Goal: Task Accomplishment & Management: Manage account settings

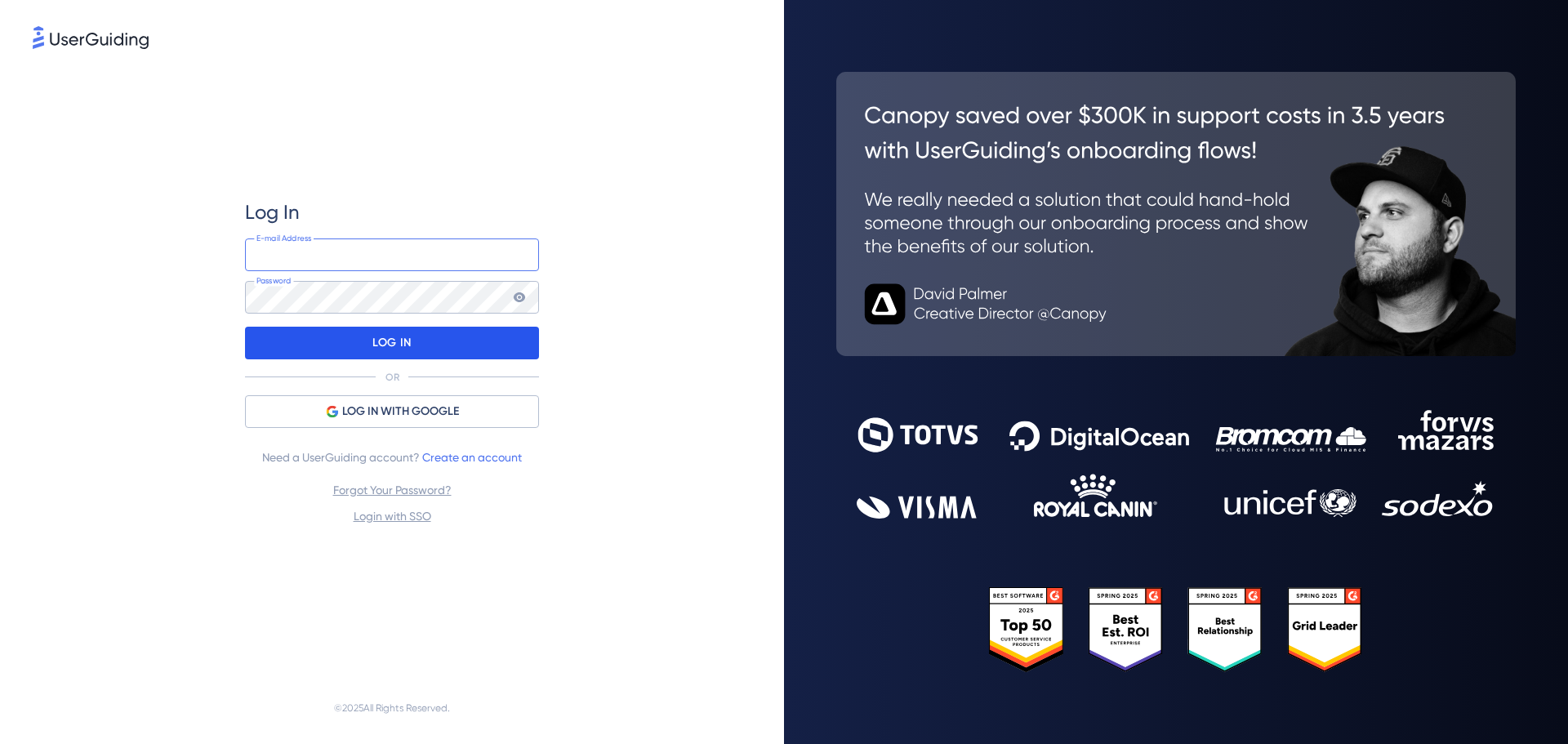
type input "[PERSON_NAME][EMAIL_ADDRESS][DOMAIN_NAME]"
click at [380, 336] on p "LOG IN" at bounding box center [392, 343] width 39 height 26
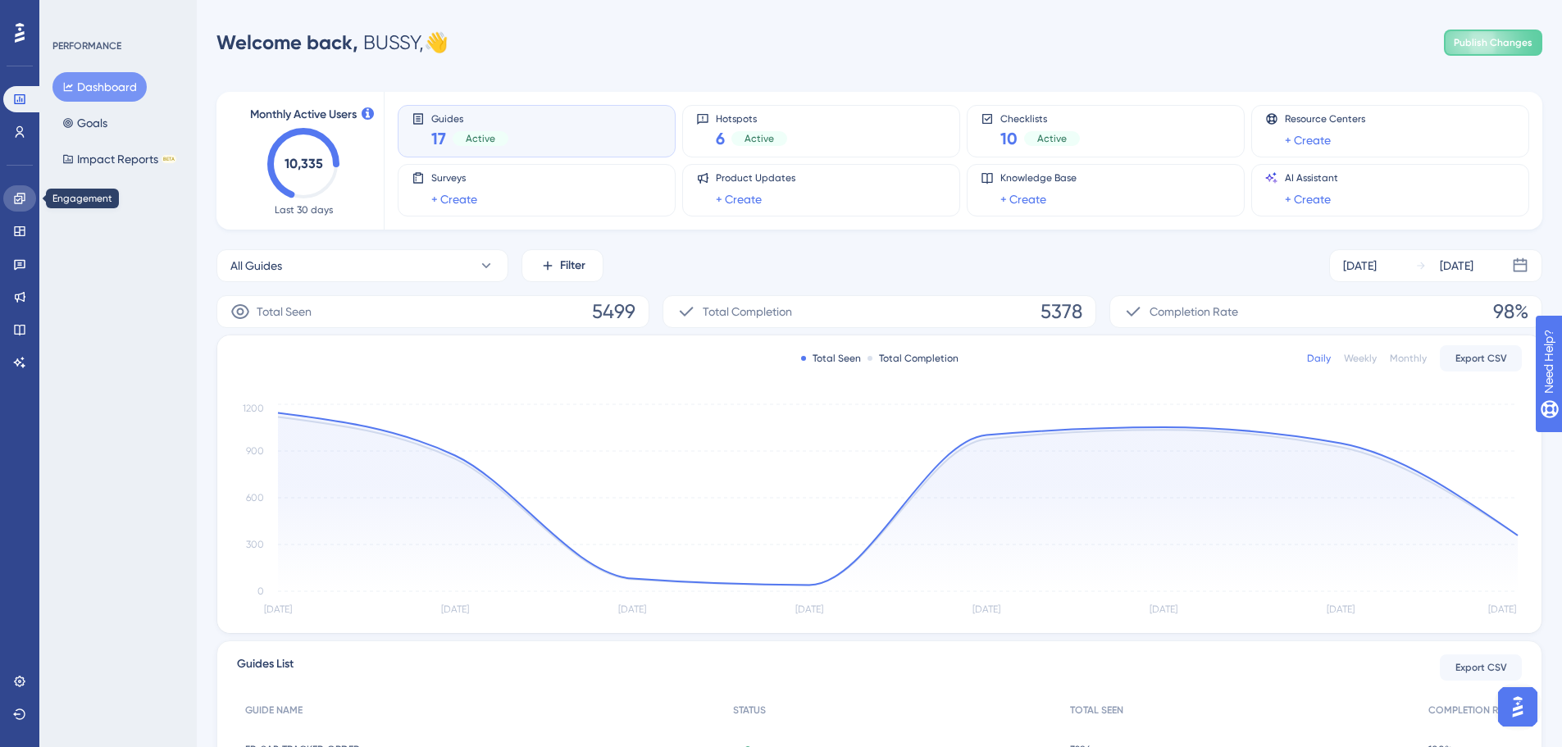
click at [17, 194] on icon at bounding box center [19, 198] width 11 height 11
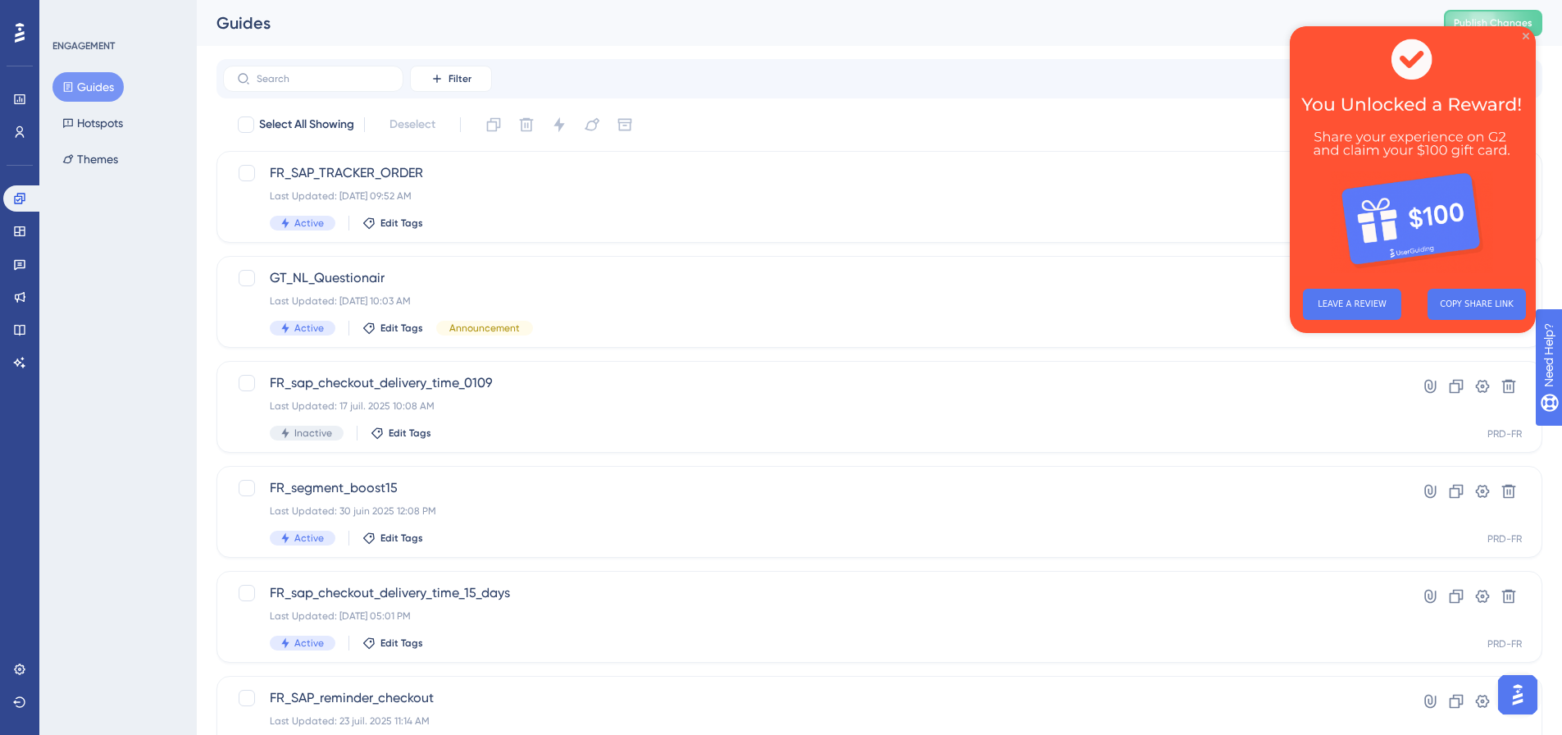
click at [1527, 36] on icon "Close Preview" at bounding box center [1525, 36] width 7 height 7
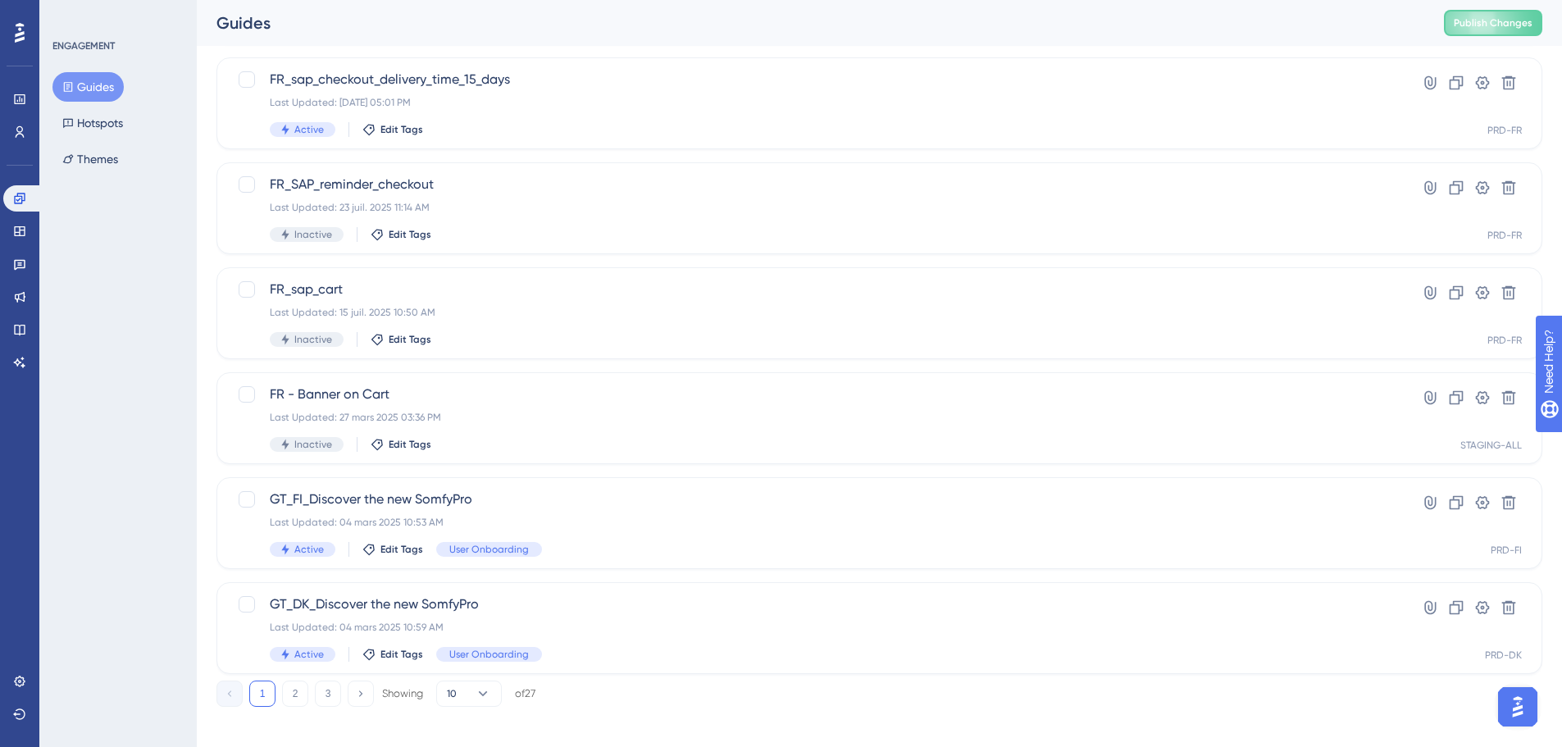
scroll to position [526, 0]
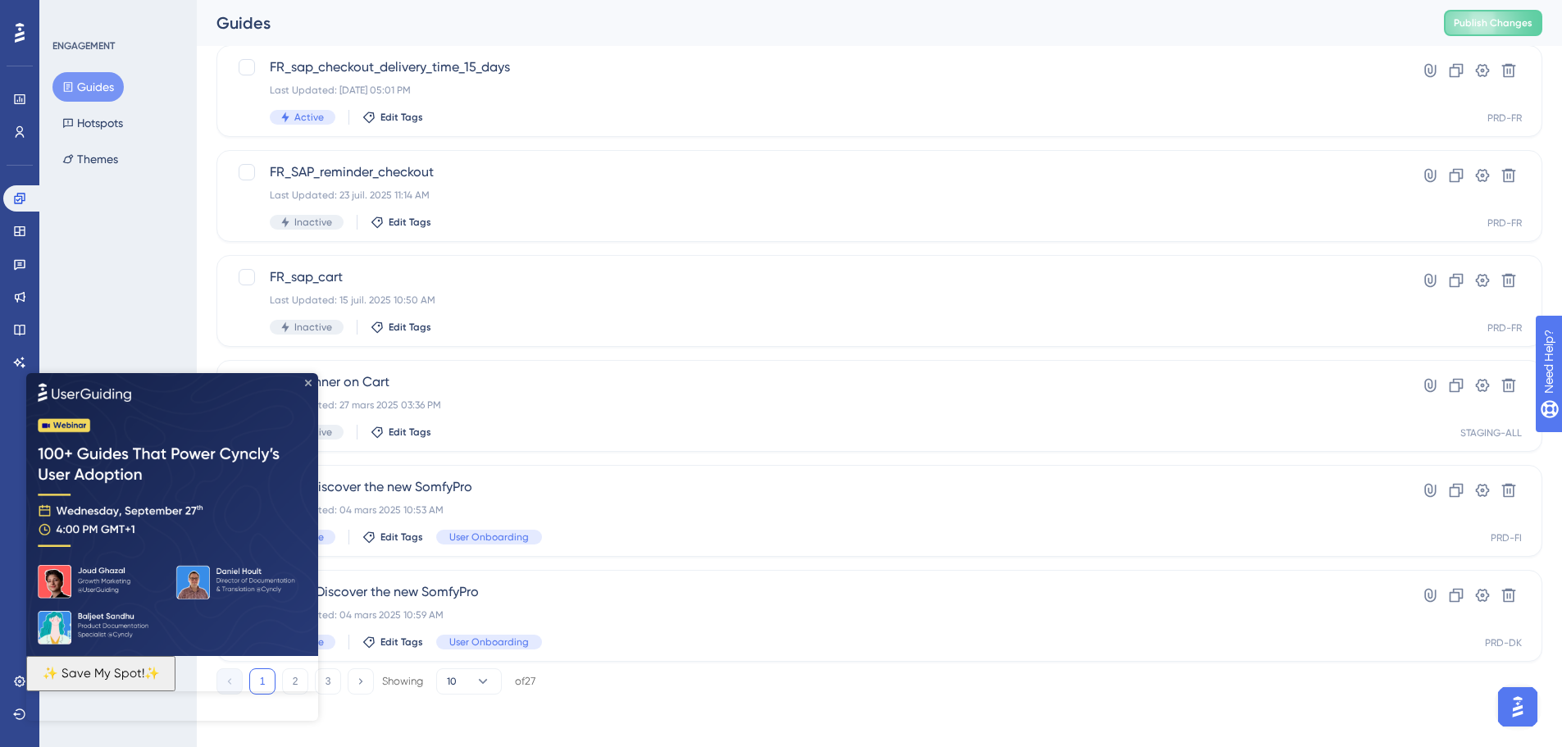
click at [309, 385] on icon "Close Preview" at bounding box center [308, 382] width 7 height 7
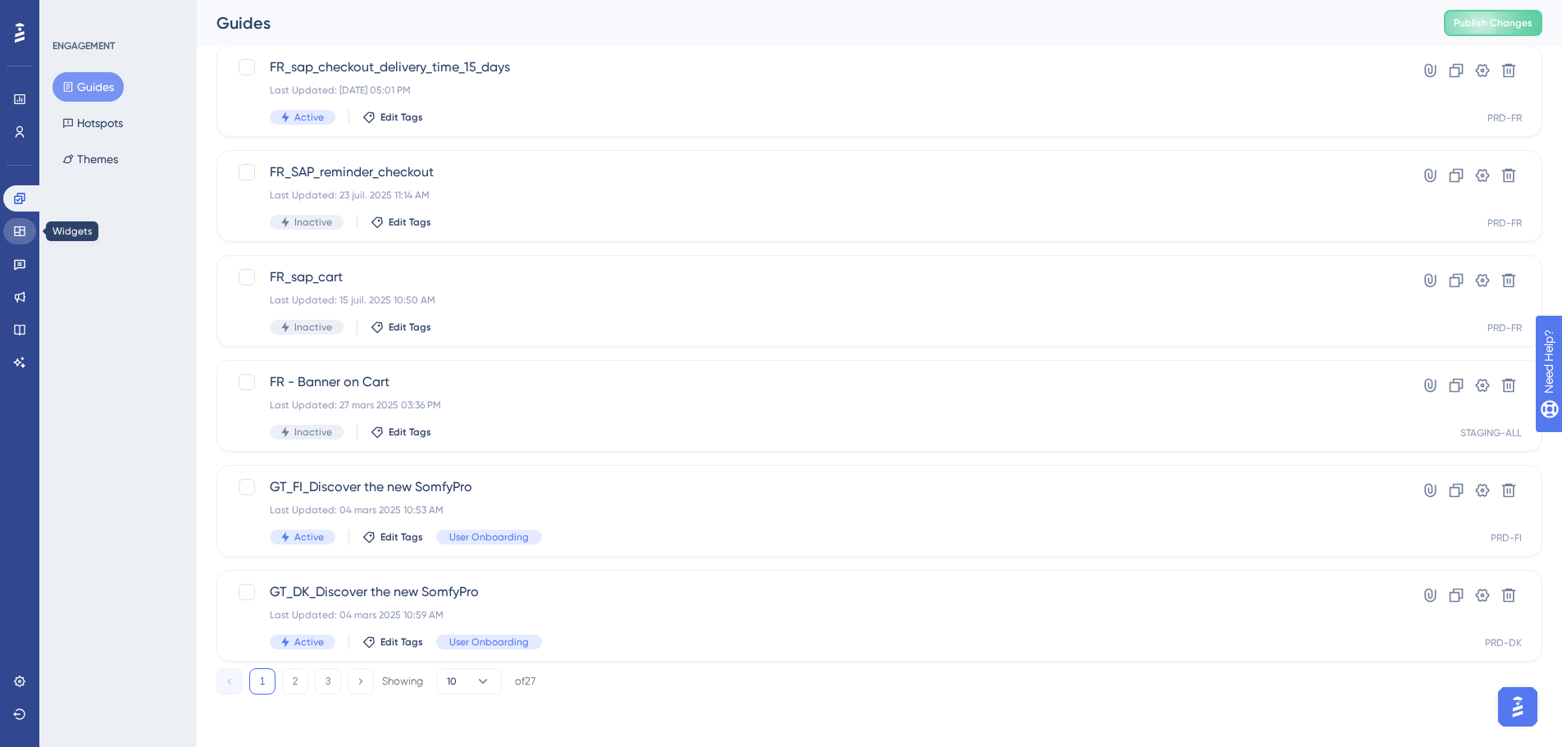
click at [16, 225] on icon at bounding box center [19, 231] width 13 height 13
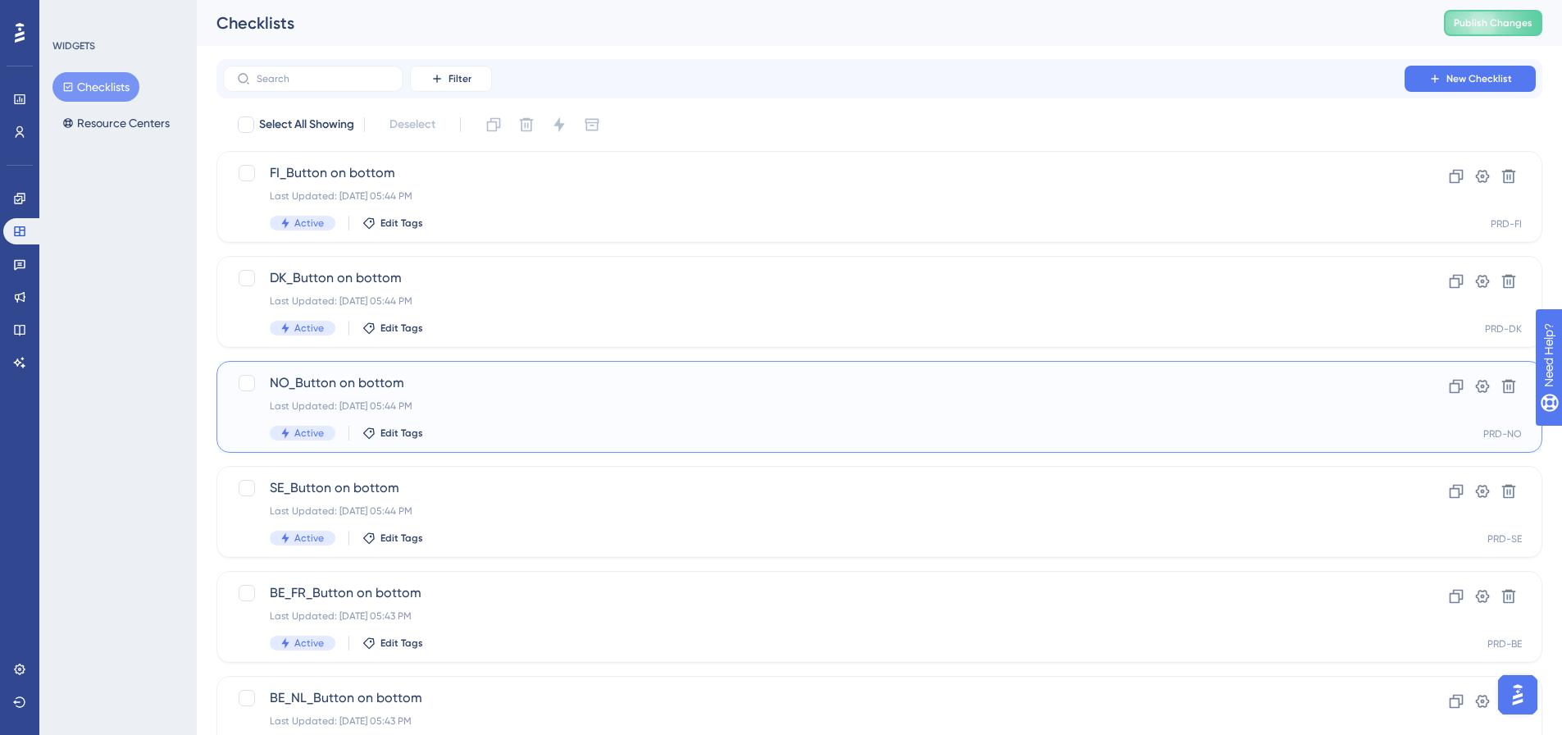
click at [319, 385] on span "NO_Button on bottom" at bounding box center [814, 383] width 1088 height 20
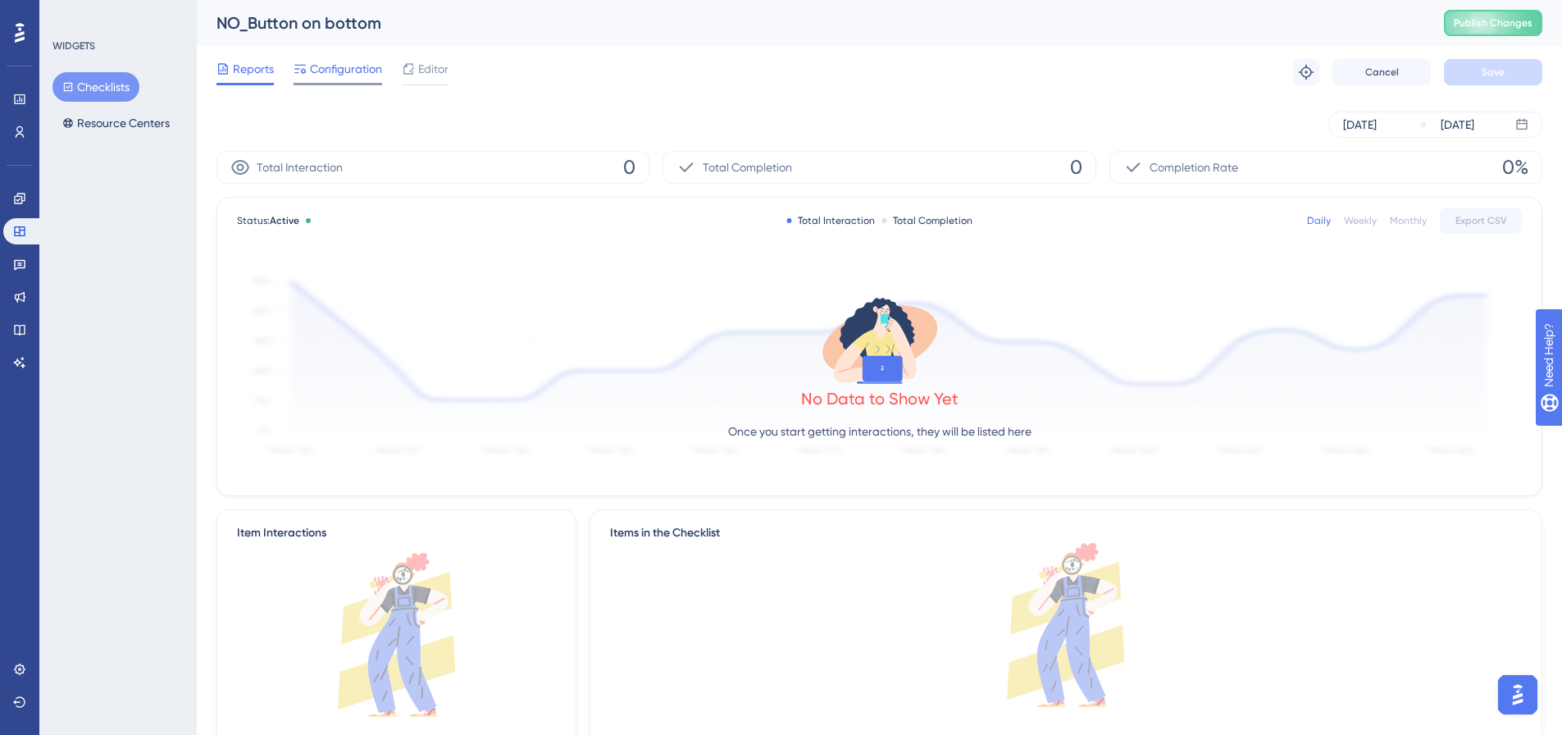
click at [330, 66] on span "Configuration" at bounding box center [346, 69] width 72 height 20
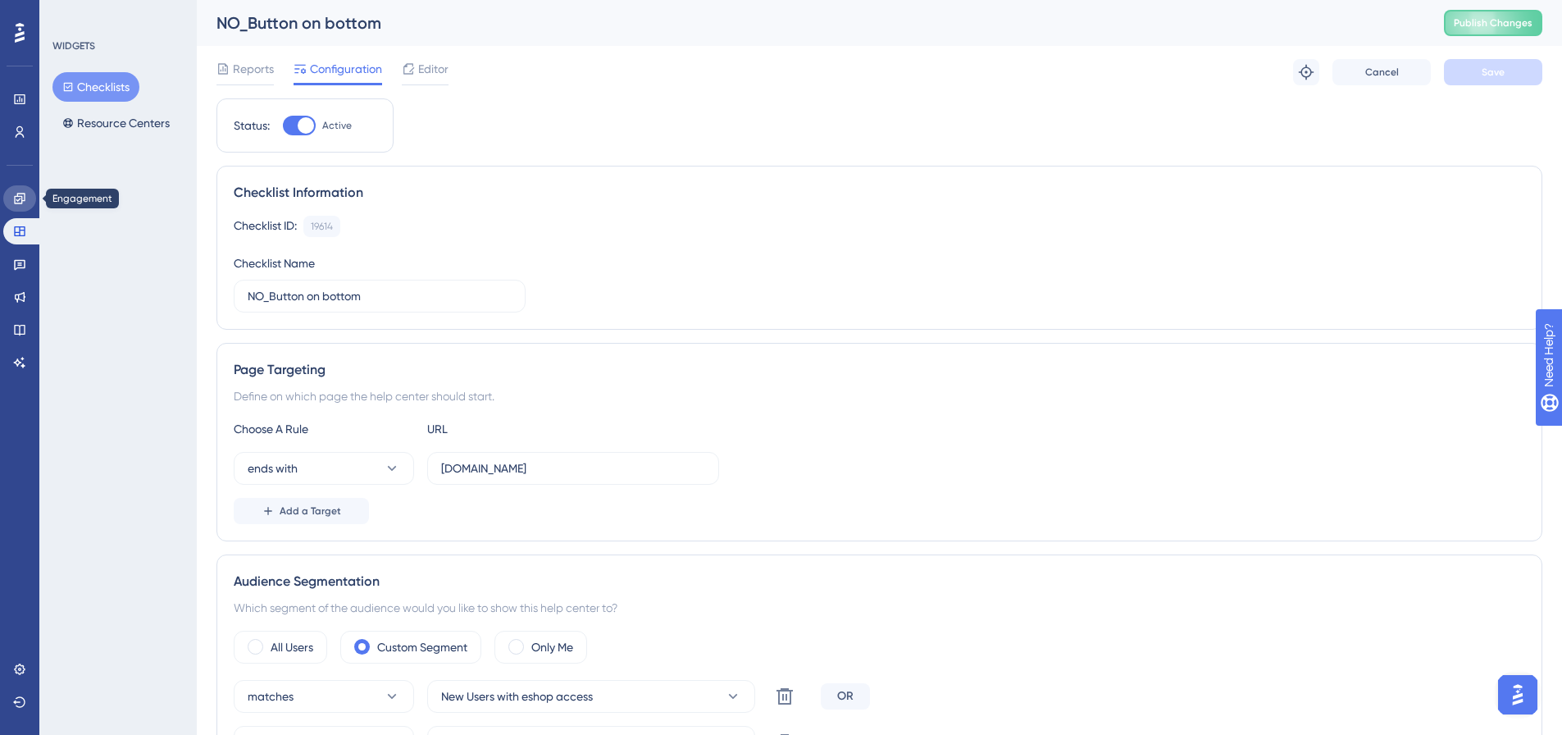
click at [20, 200] on icon at bounding box center [19, 198] width 13 height 13
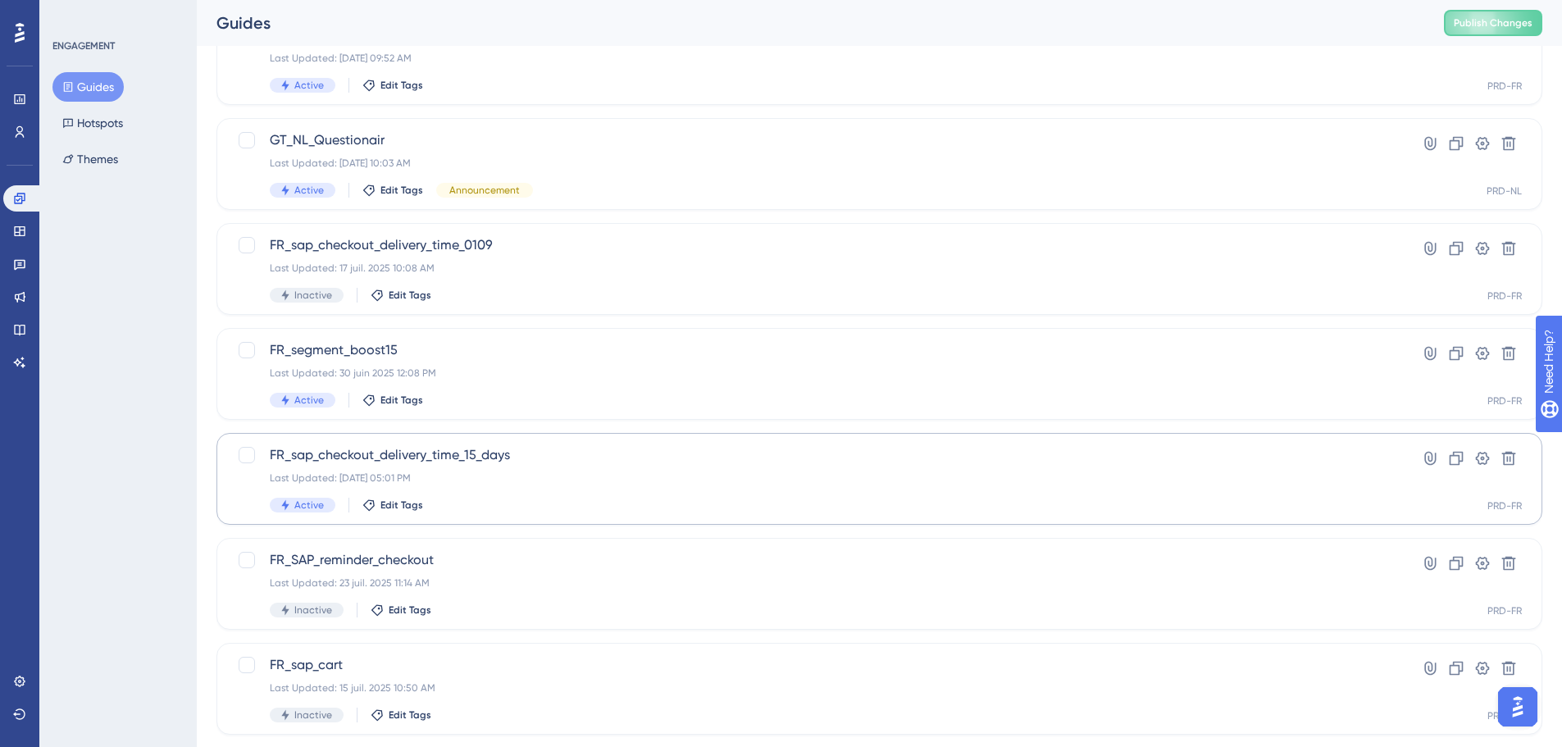
scroll to position [410, 0]
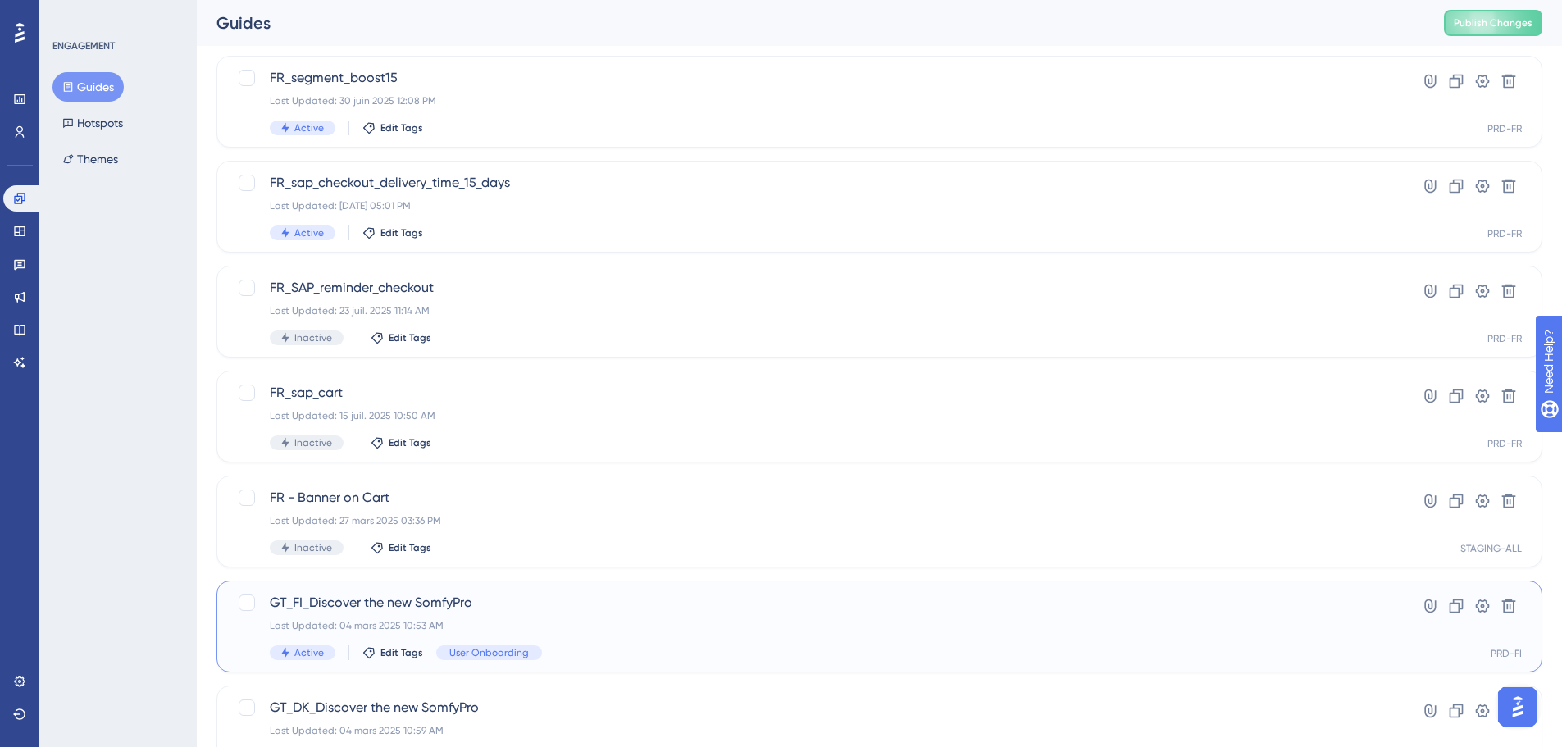
click at [407, 598] on span "GT_FI_Discover the new SomfyPro" at bounding box center [814, 603] width 1088 height 20
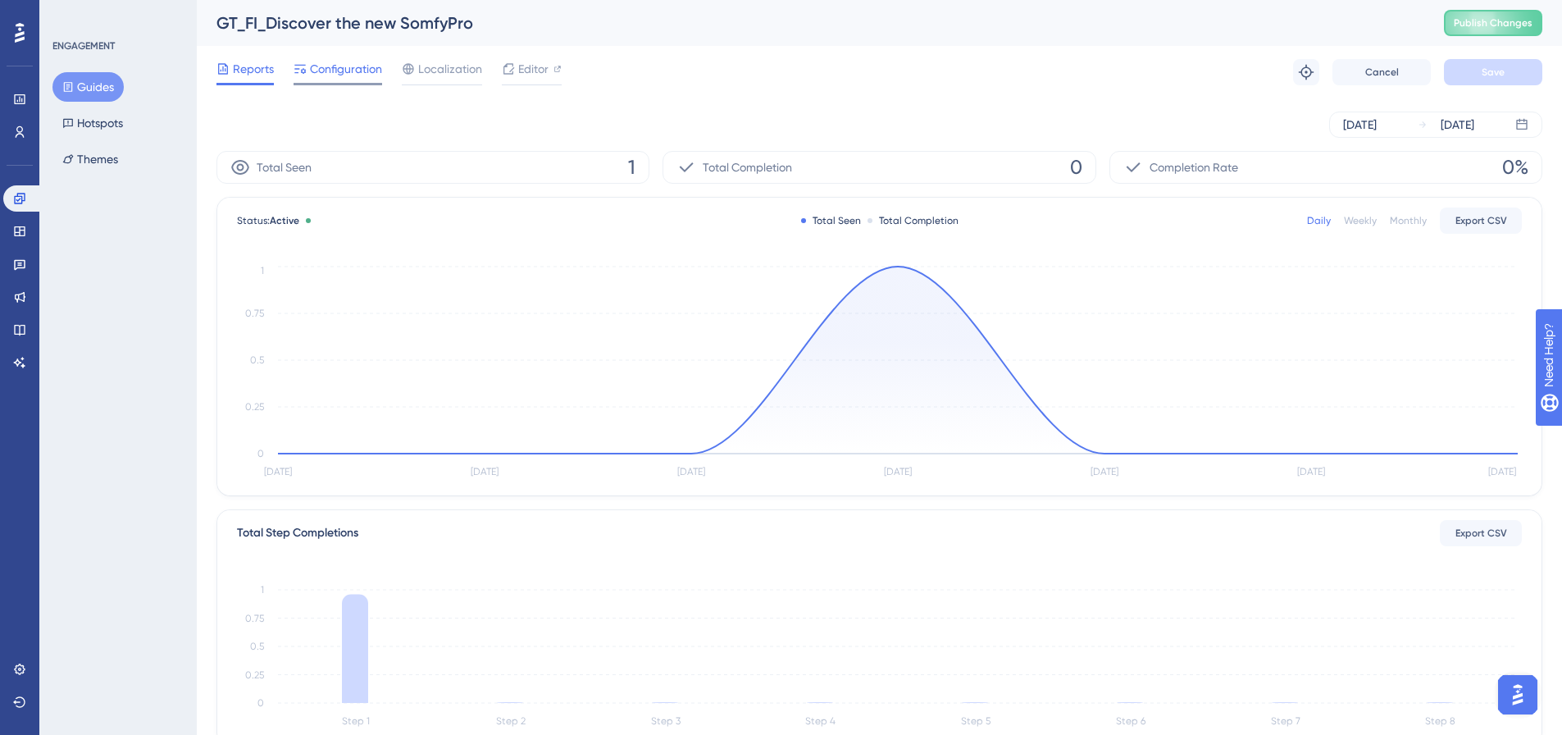
click at [341, 68] on span "Configuration" at bounding box center [346, 69] width 72 height 20
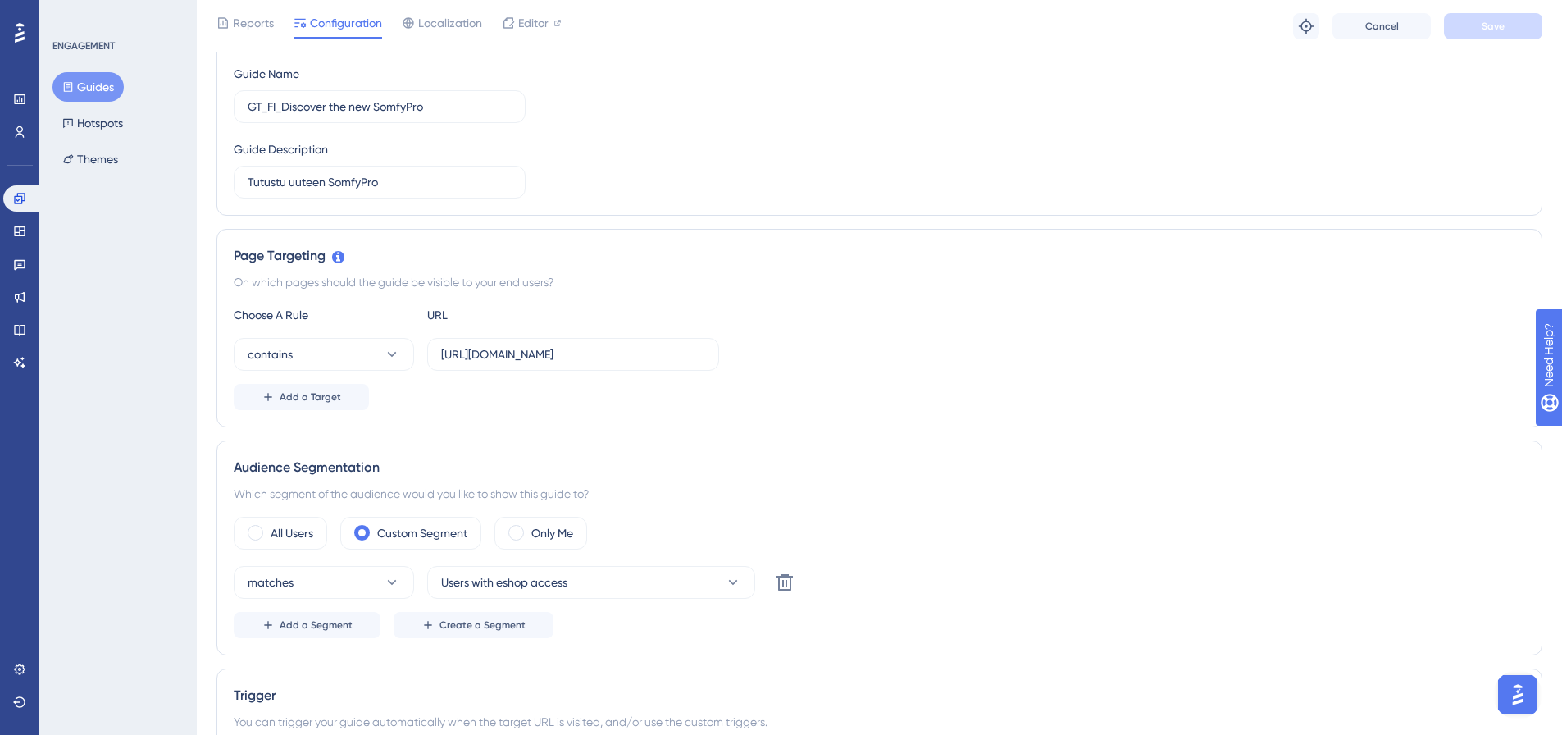
scroll to position [82, 0]
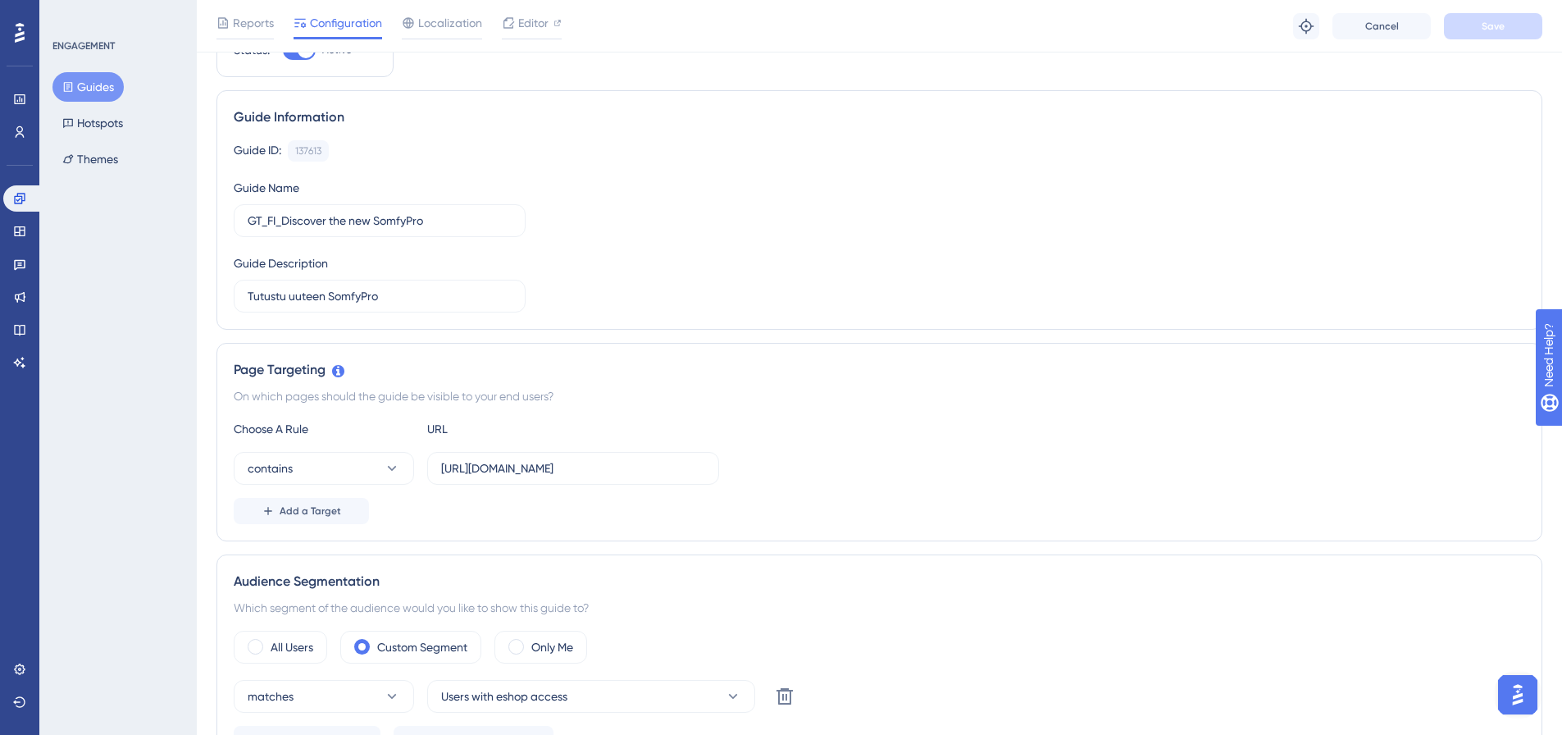
click at [74, 80] on button "Guides" at bounding box center [87, 87] width 71 height 30
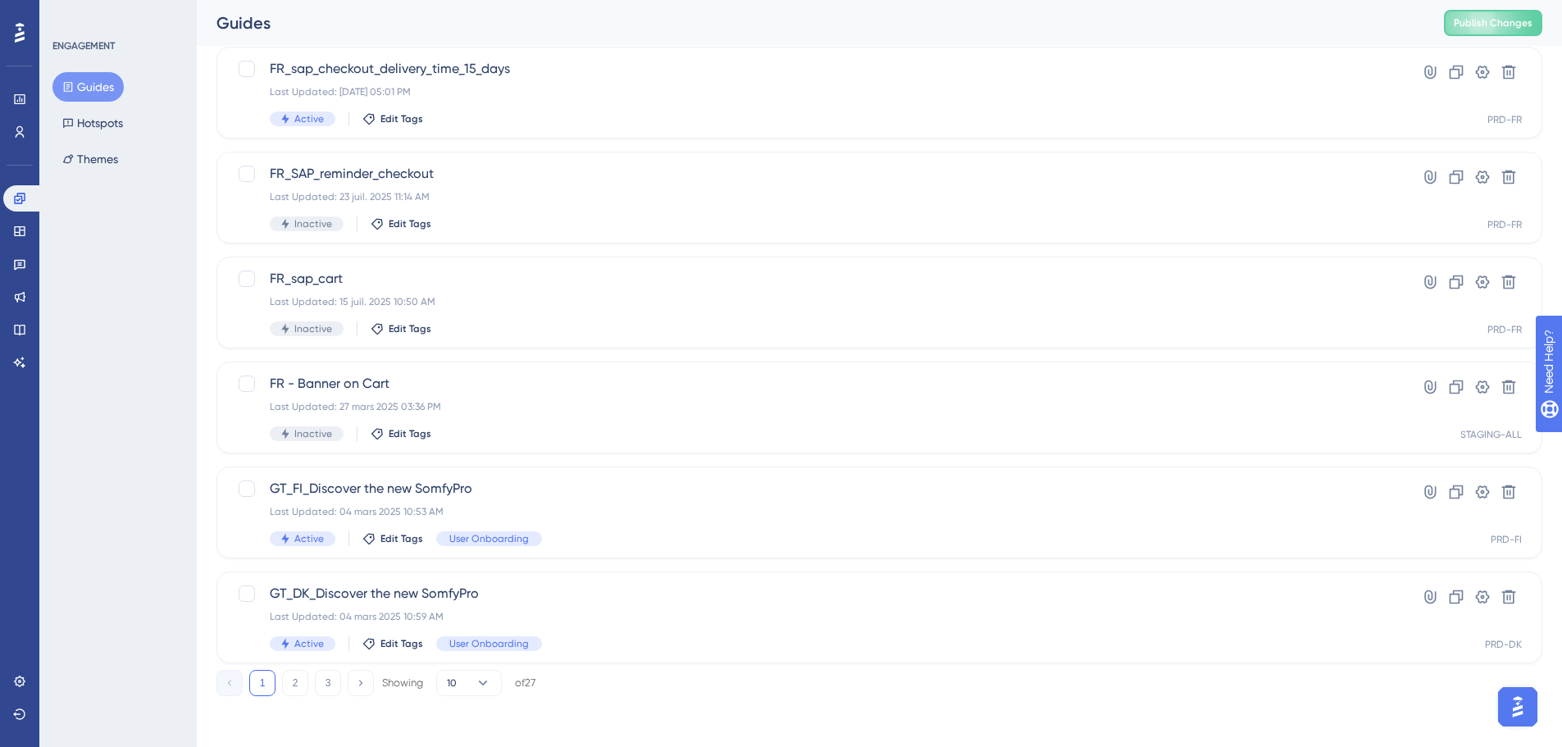
scroll to position [526, 0]
click at [290, 679] on button "2" at bounding box center [295, 681] width 26 height 26
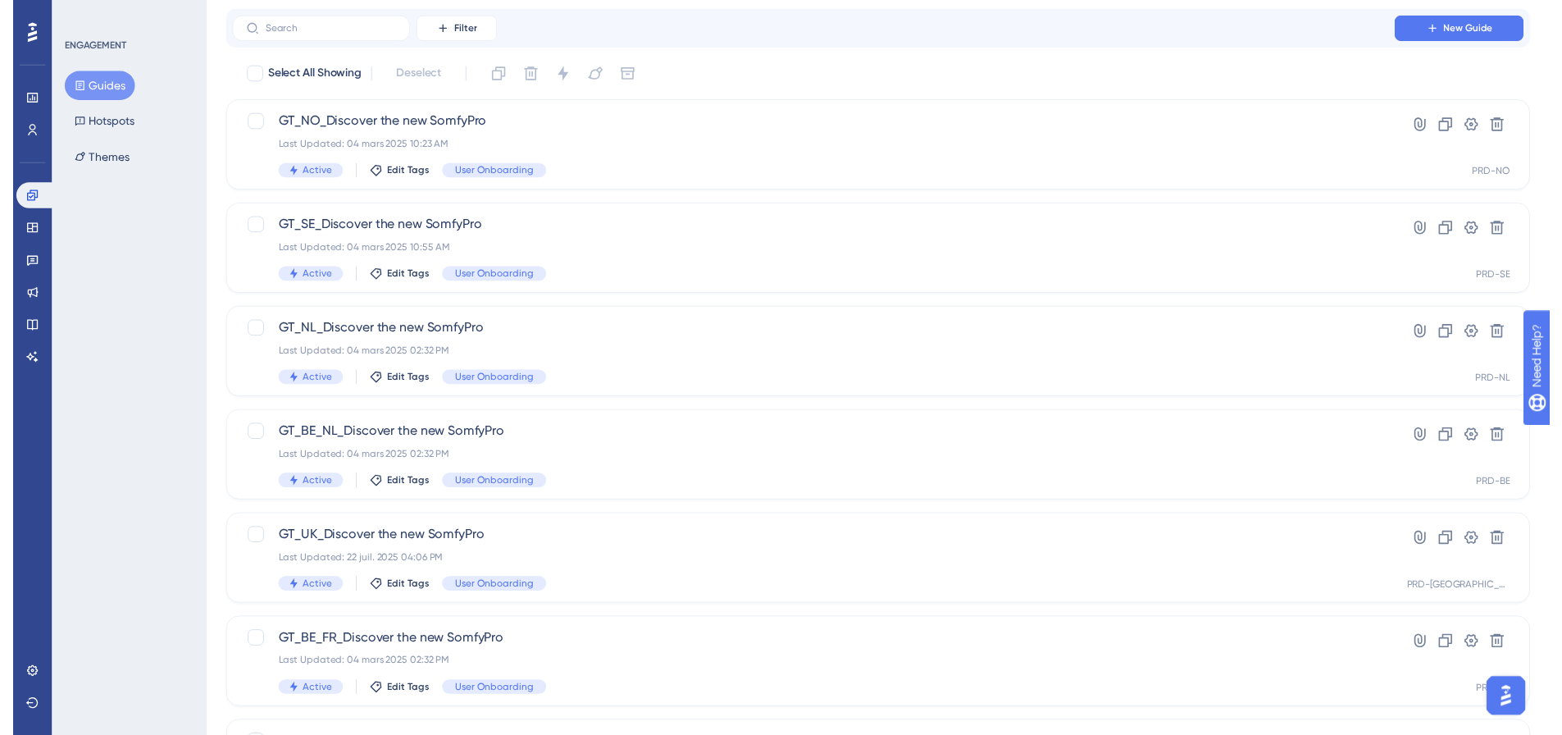
scroll to position [0, 0]
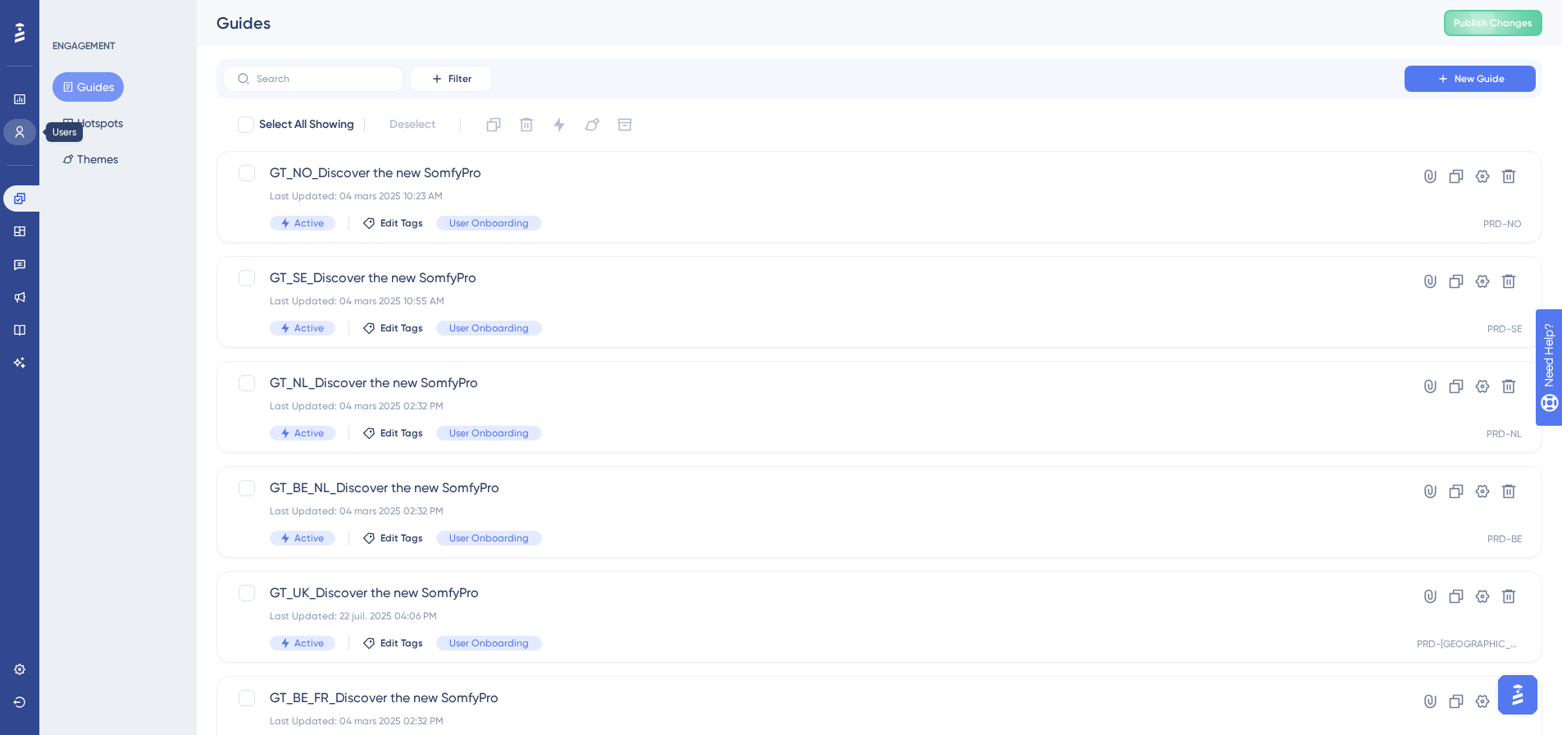
click at [20, 138] on icon at bounding box center [19, 131] width 13 height 13
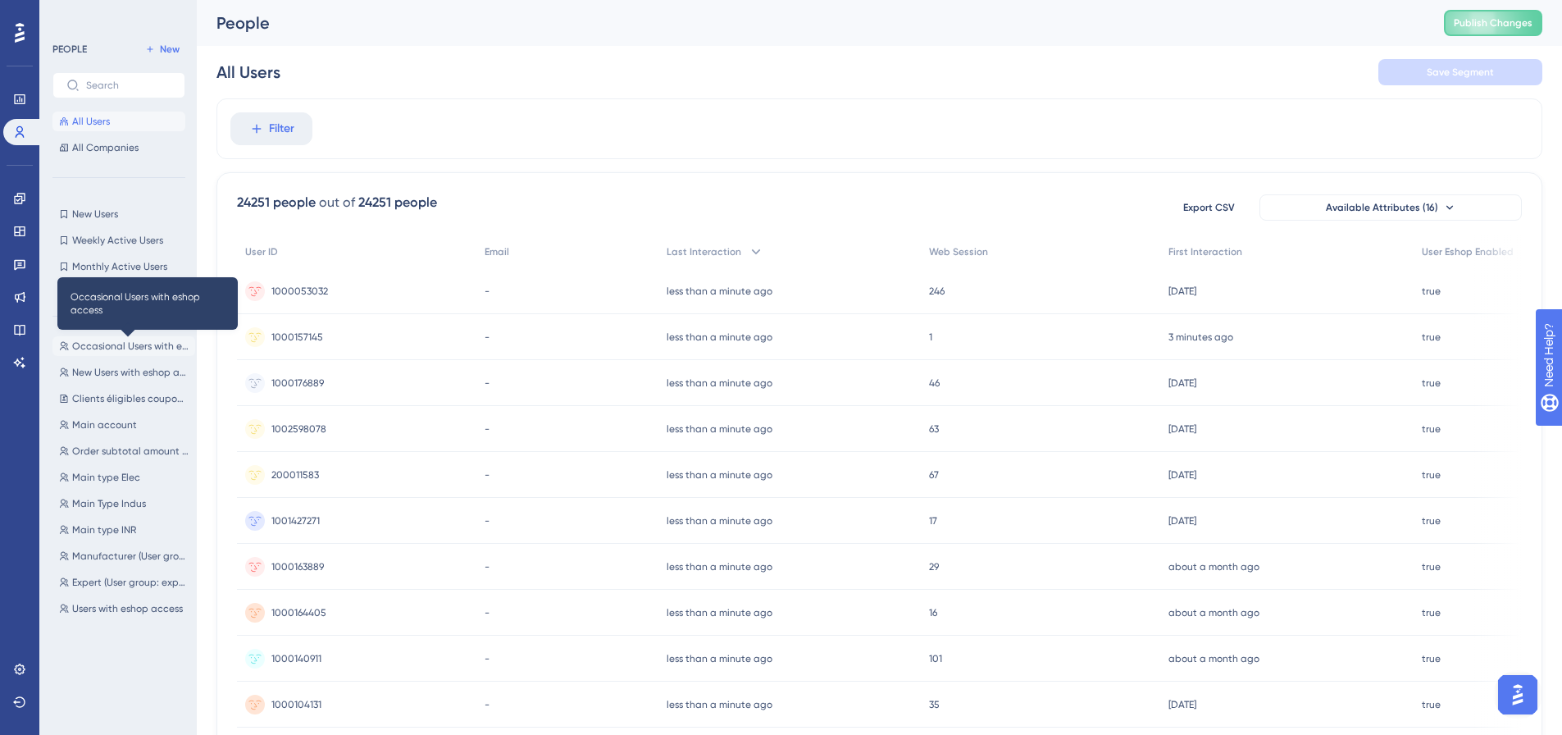
click at [106, 344] on span "Occasional Users with eshop access" at bounding box center [130, 345] width 116 height 13
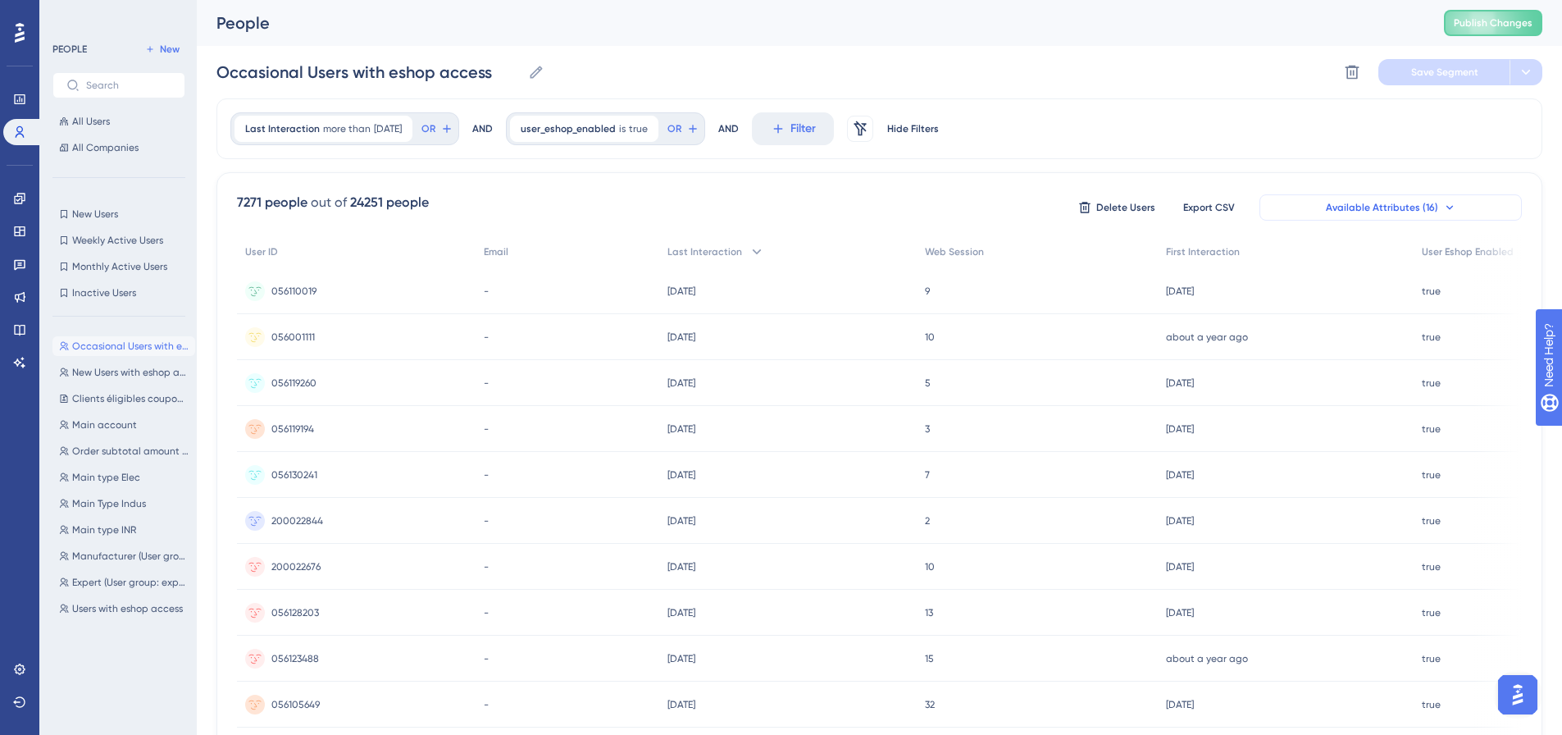
click at [1443, 206] on icon at bounding box center [1449, 207] width 13 height 13
click at [1375, 210] on span "Available Attributes (16)" at bounding box center [1382, 207] width 112 height 13
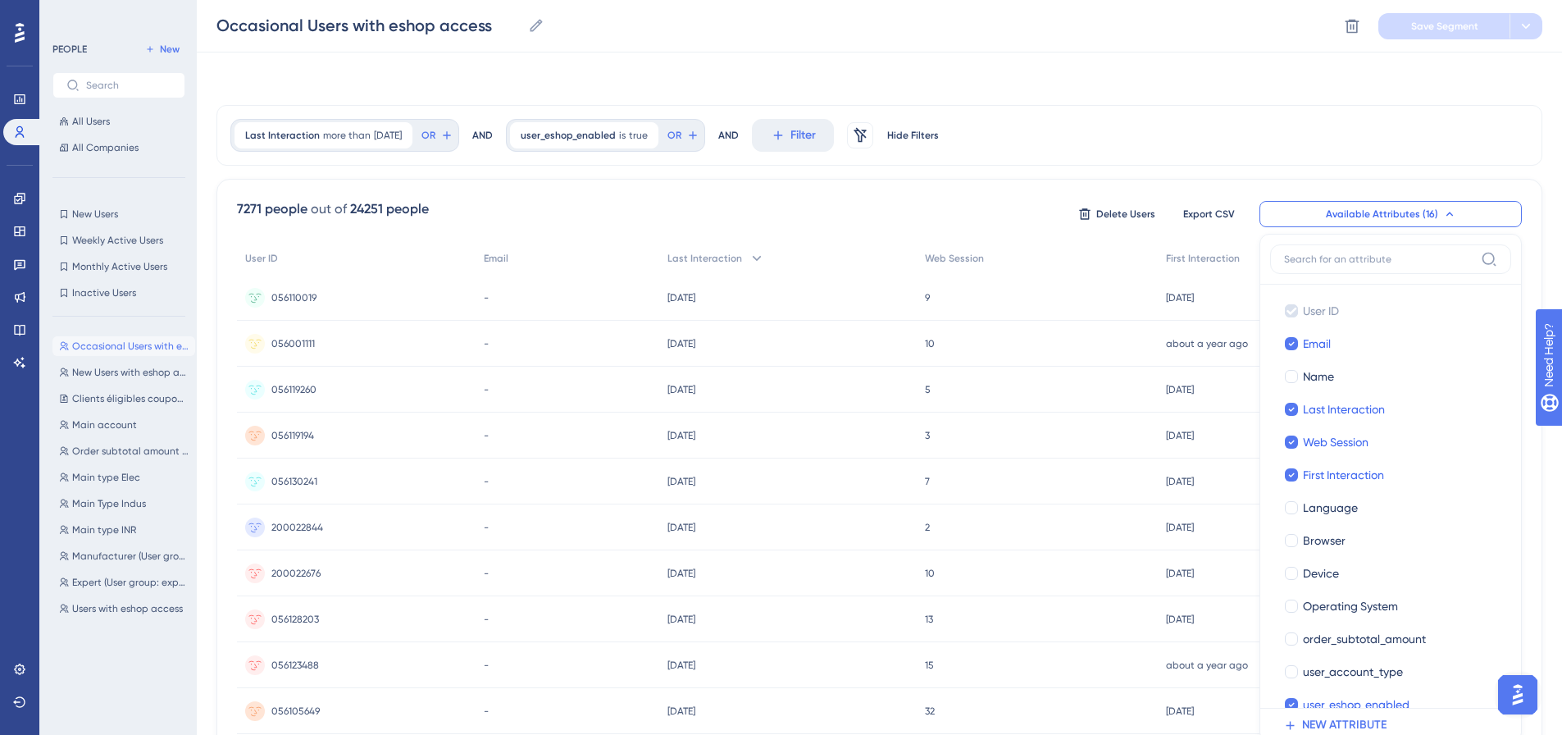
scroll to position [114, 0]
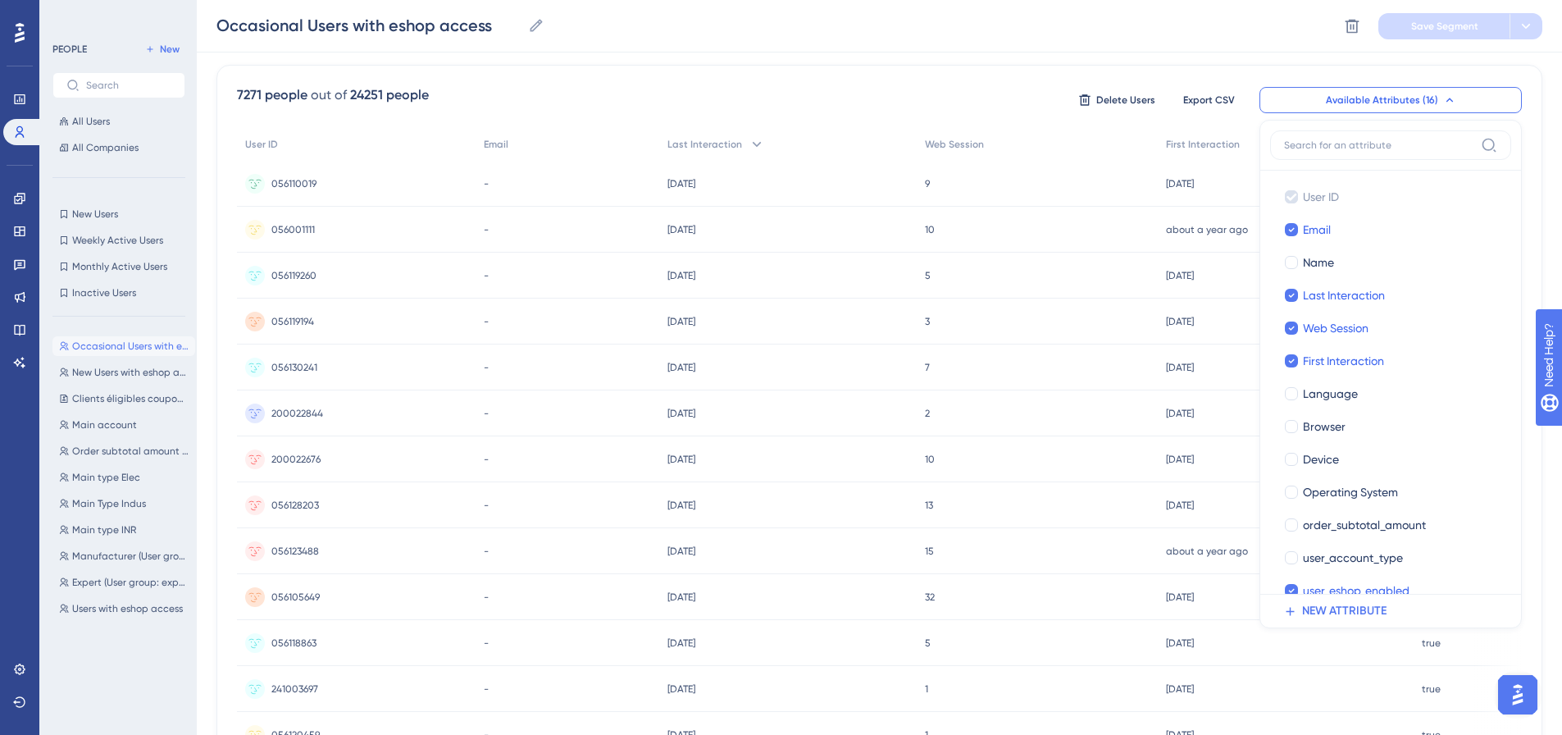
click at [927, 68] on div "7271 people out of 24251 people Delete Users Export CSV Available Attributes (1…" at bounding box center [879, 608] width 1326 height 1087
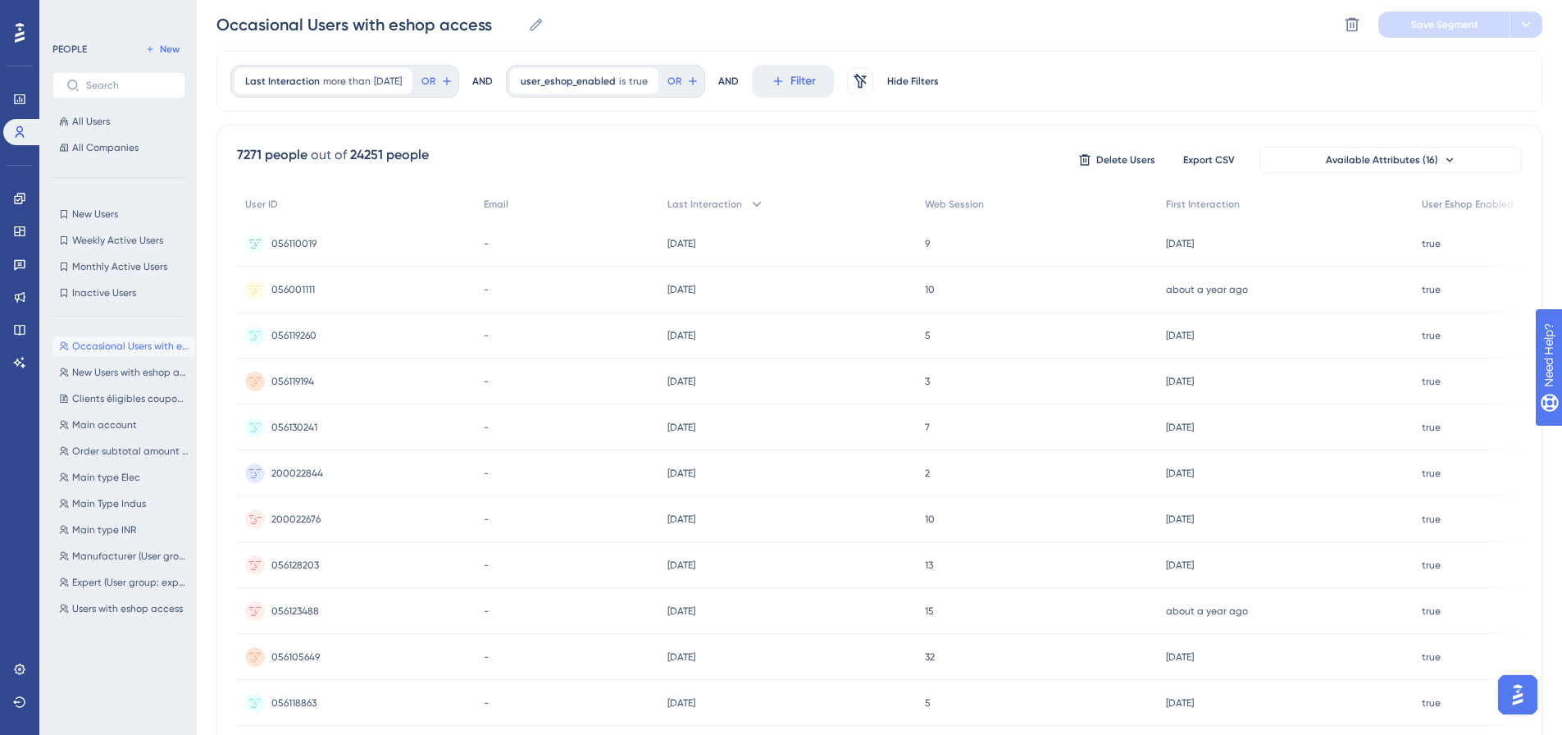
scroll to position [0, 0]
